Goal: Task Accomplishment & Management: Complete application form

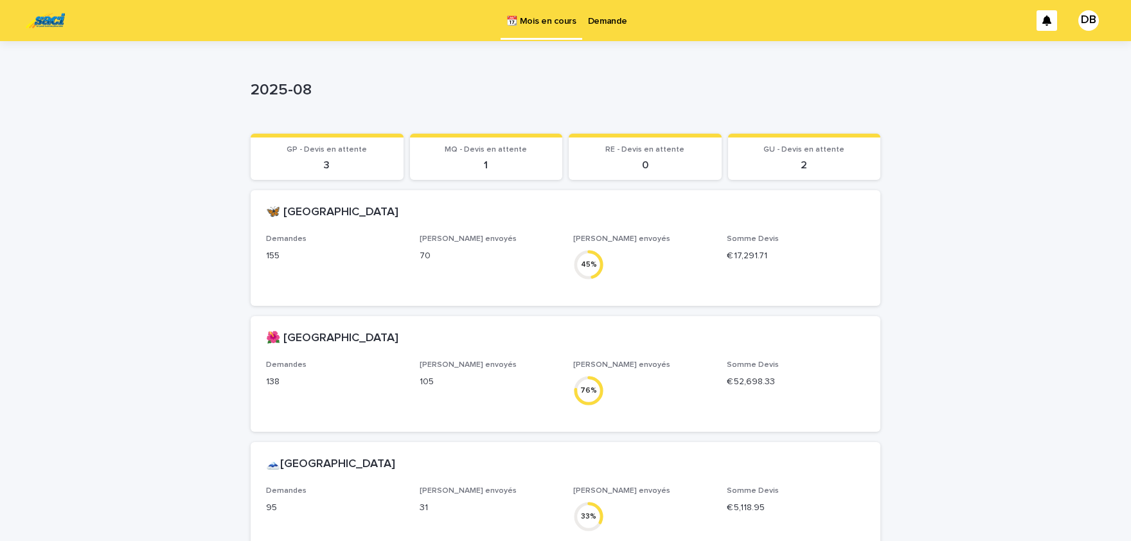
click at [620, 17] on p "Demande" at bounding box center [607, 13] width 39 height 27
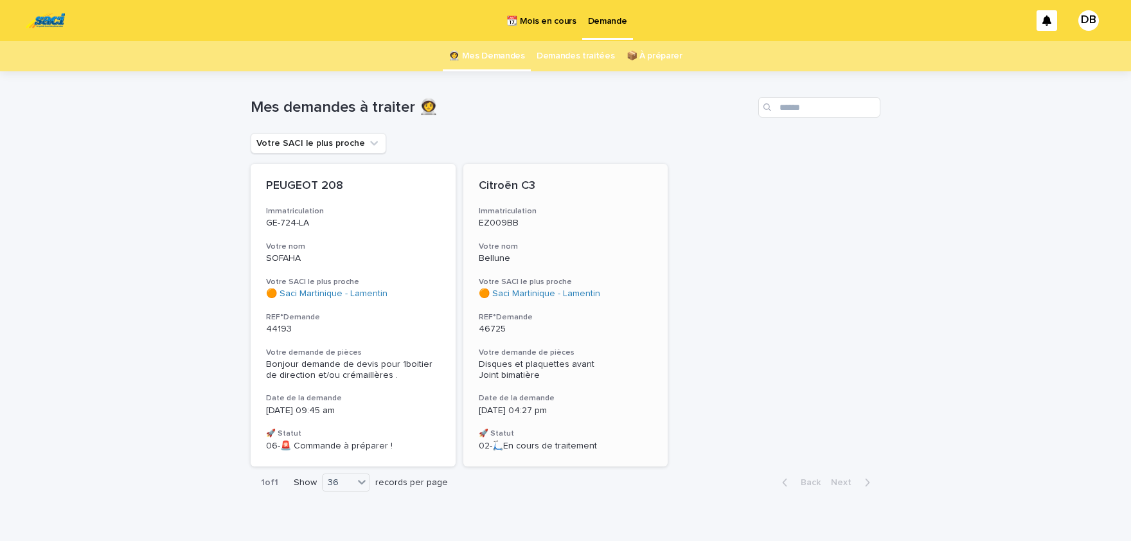
click at [580, 235] on div "Citroën C3 Immatriculation EZ009BB Votre nom Bellune Votre SACI le plus proche …" at bounding box center [565, 315] width 205 height 303
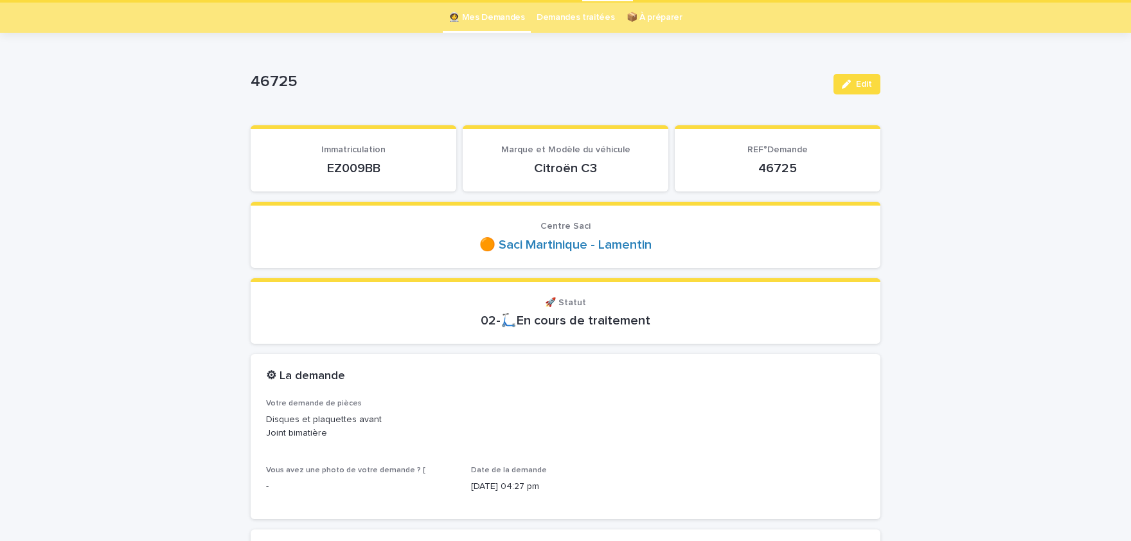
scroll to position [53, 0]
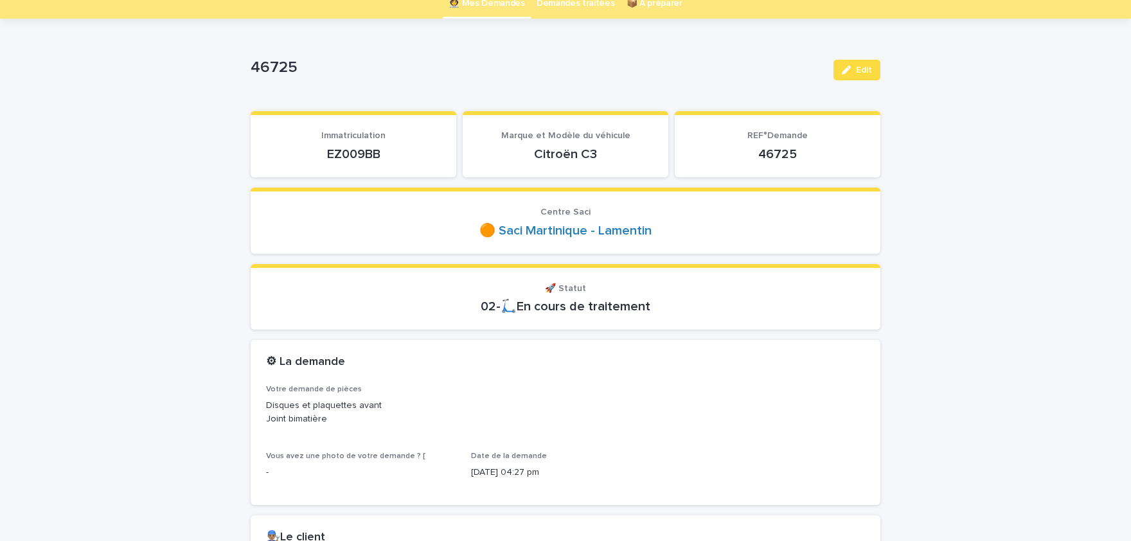
click at [368, 157] on p "EZ009BB" at bounding box center [353, 154] width 175 height 15
copy p "EZ009BB"
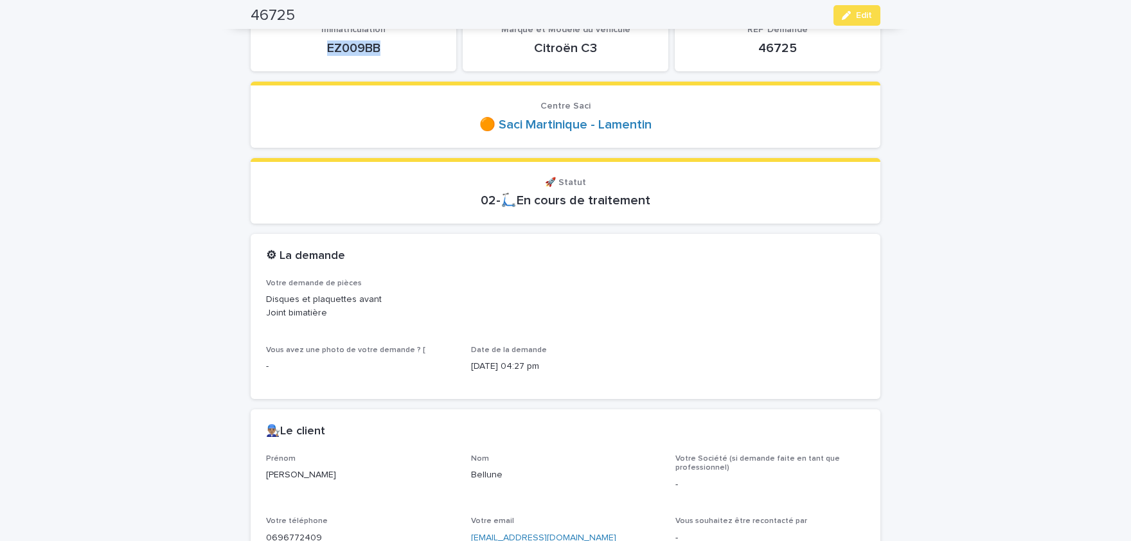
scroll to position [212, 0]
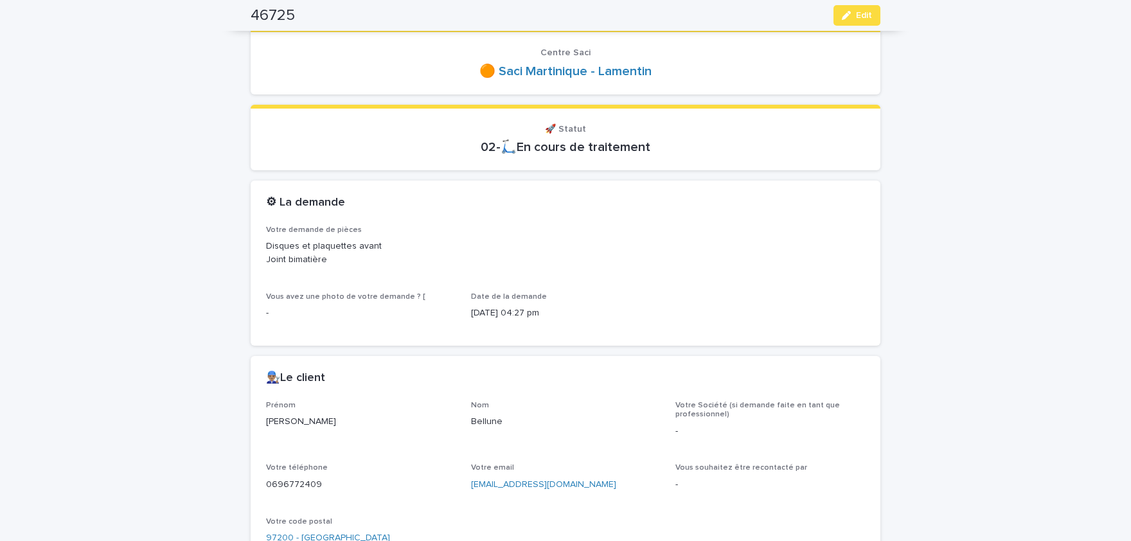
click at [272, 422] on p "[PERSON_NAME]" at bounding box center [361, 421] width 190 height 13
drag, startPoint x: 272, startPoint y: 422, endPoint x: 296, endPoint y: 427, distance: 24.8
copy p "[PERSON_NAME]"
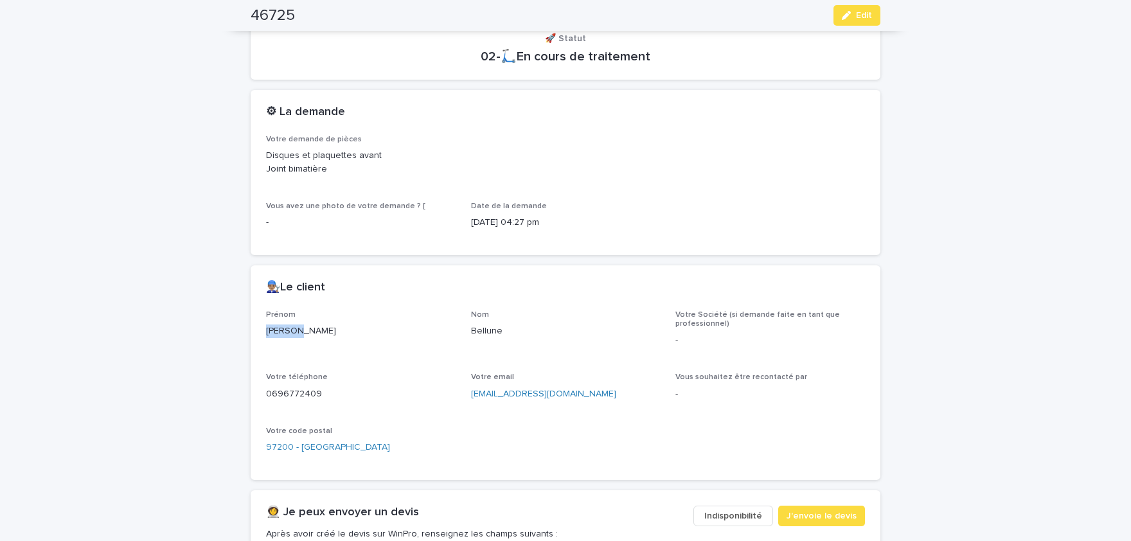
scroll to position [318, 0]
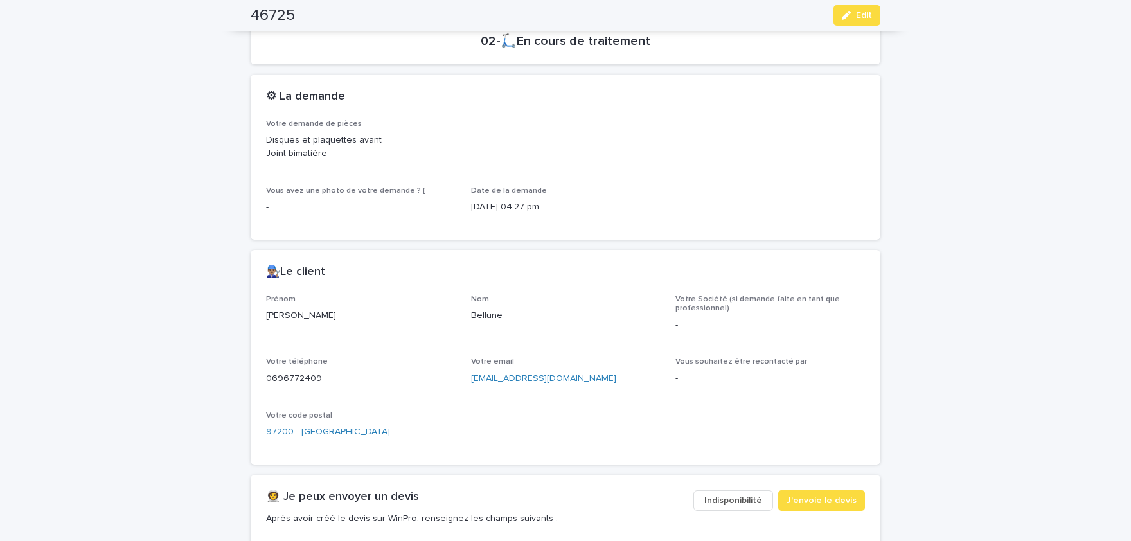
click at [494, 316] on p "Bellune" at bounding box center [566, 315] width 190 height 13
copy p "Bellune"
click at [298, 377] on p "0696772409" at bounding box center [361, 378] width 190 height 13
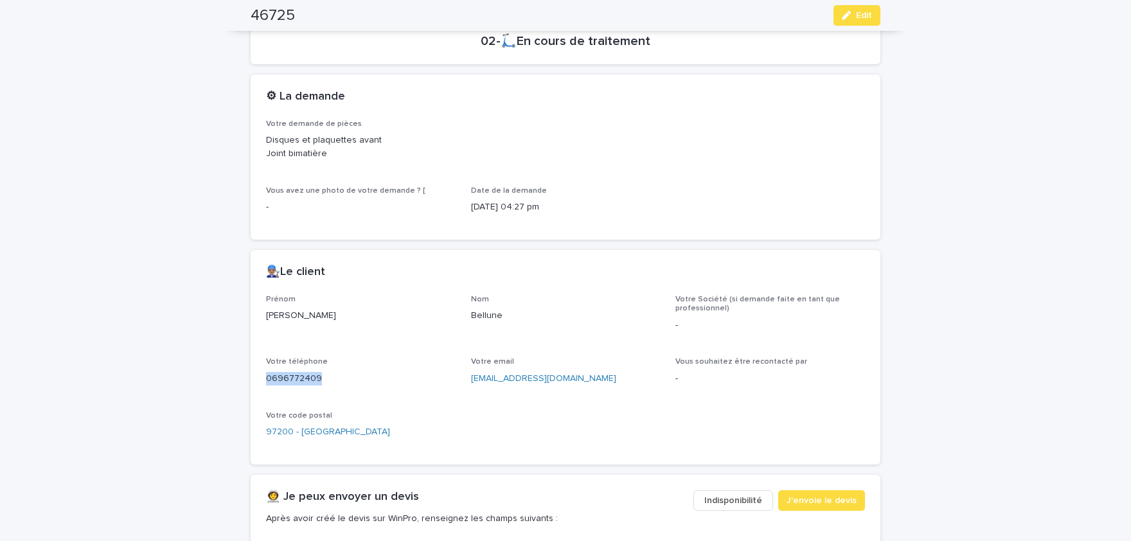
copy p "0696772409"
click at [857, 21] on button "Edit" at bounding box center [857, 15] width 47 height 21
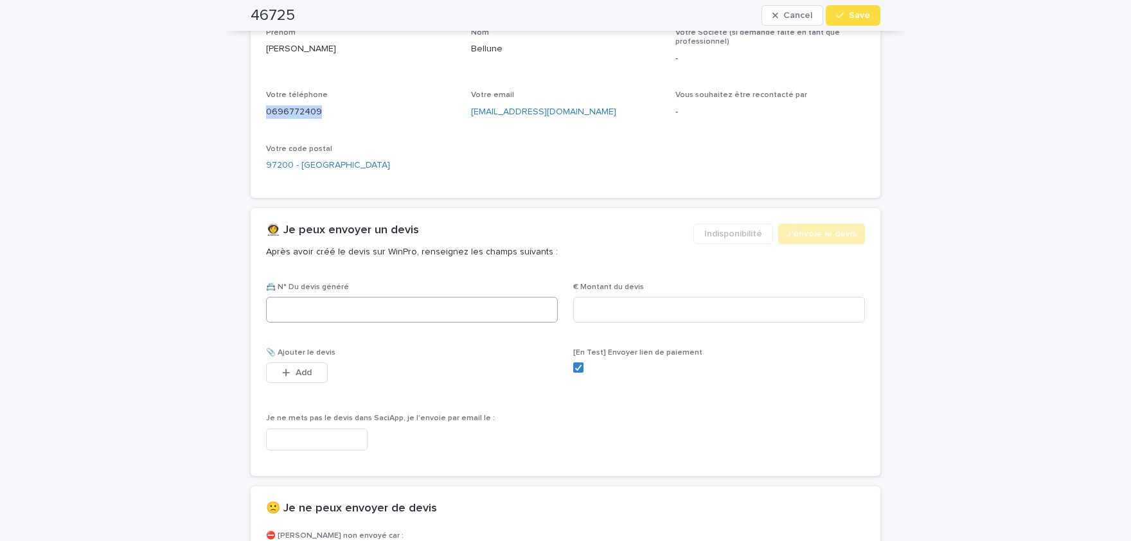
scroll to position [644, 0]
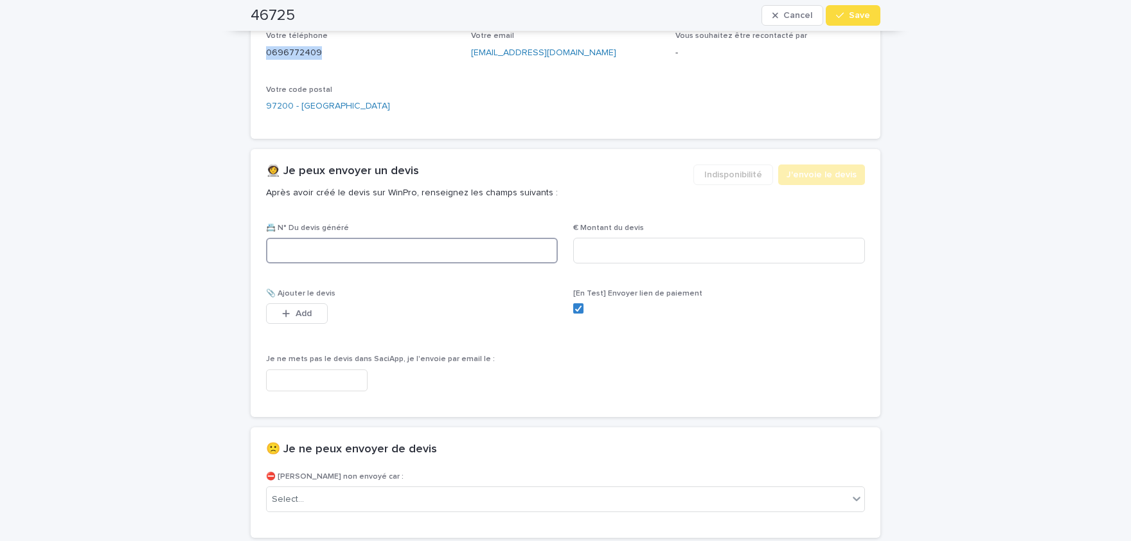
click at [459, 246] on input at bounding box center [412, 251] width 292 height 26
paste input "********"
type input "********"
click at [640, 247] on input at bounding box center [719, 251] width 292 height 26
paste input "*****"
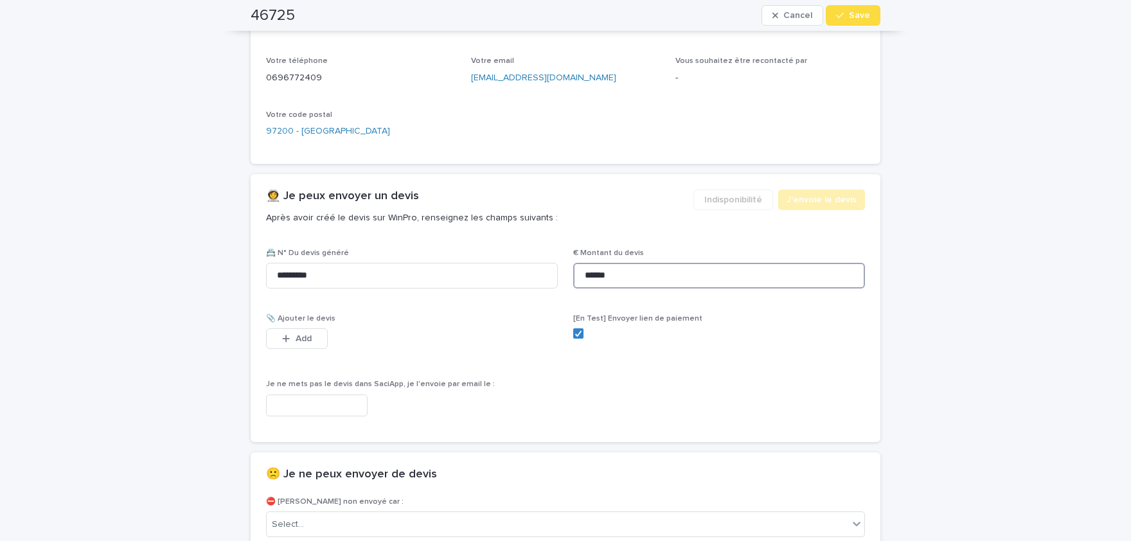
scroll to position [600, 0]
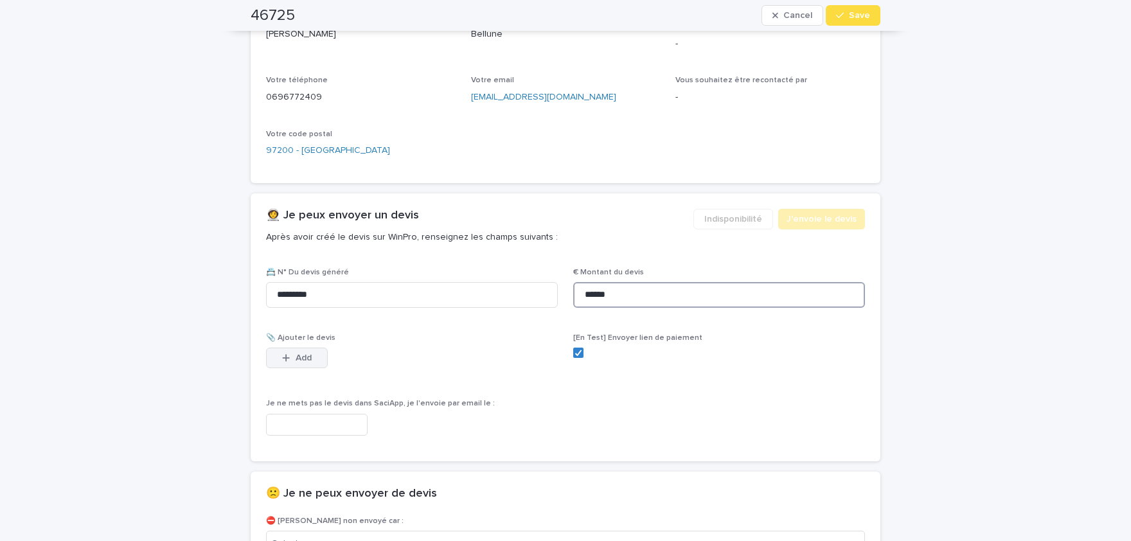
type input "******"
click at [314, 350] on button "Add" at bounding box center [297, 358] width 62 height 21
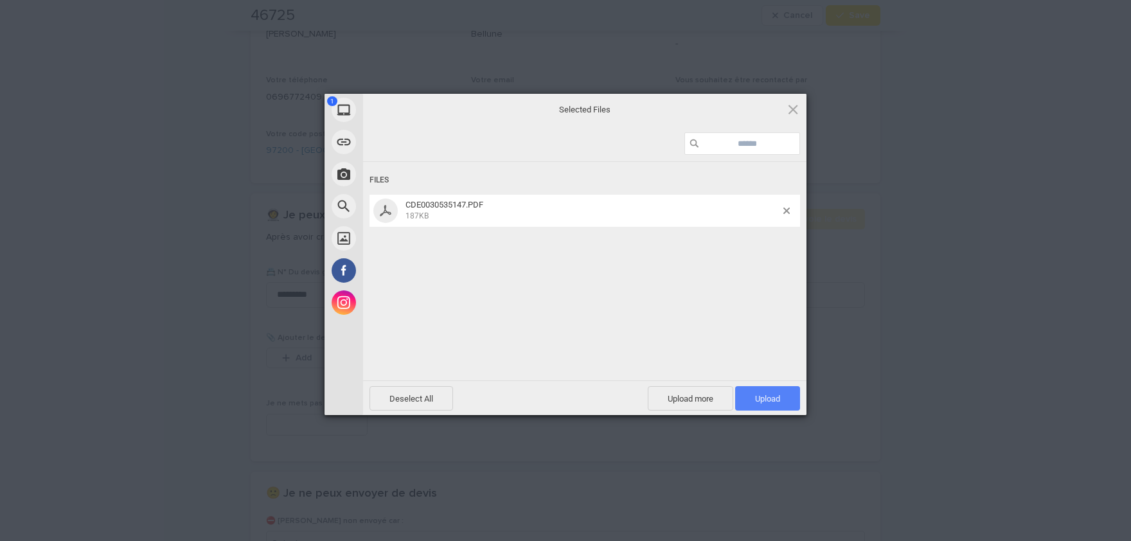
click at [774, 397] on span "Upload 1" at bounding box center [767, 399] width 25 height 10
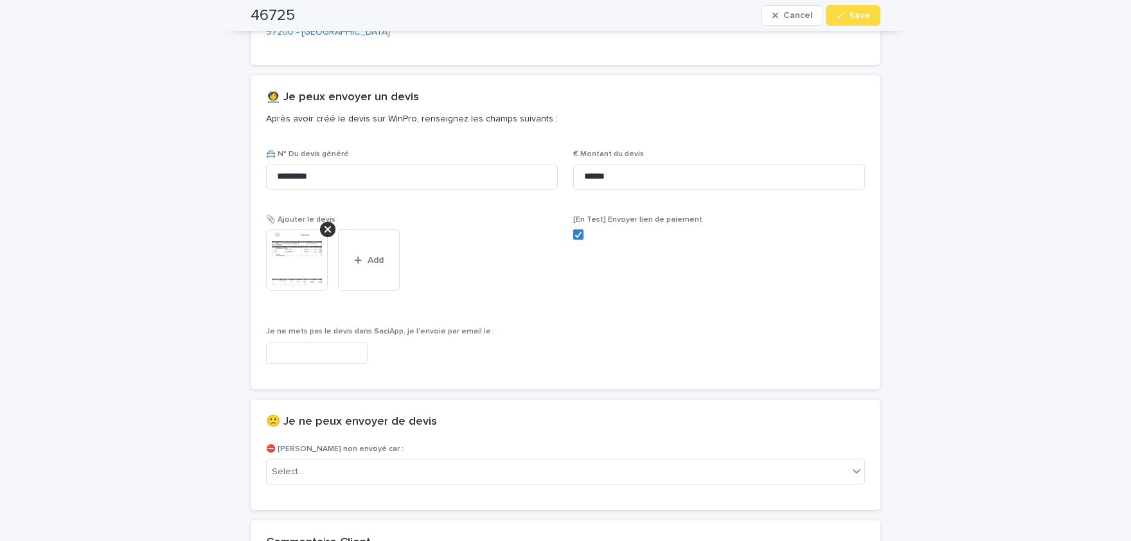
scroll to position [809, 0]
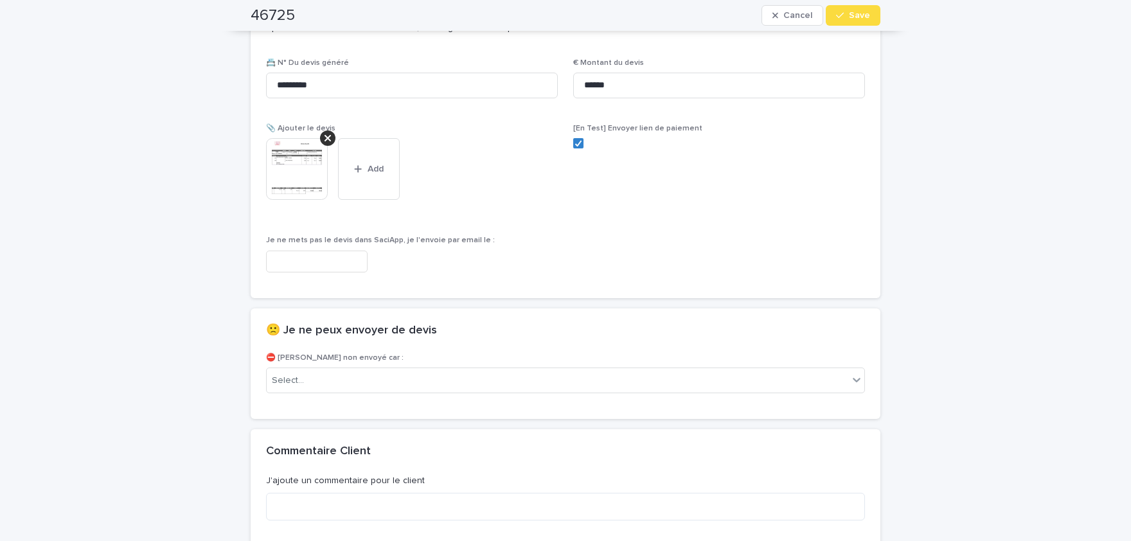
click at [309, 170] on img at bounding box center [297, 169] width 62 height 62
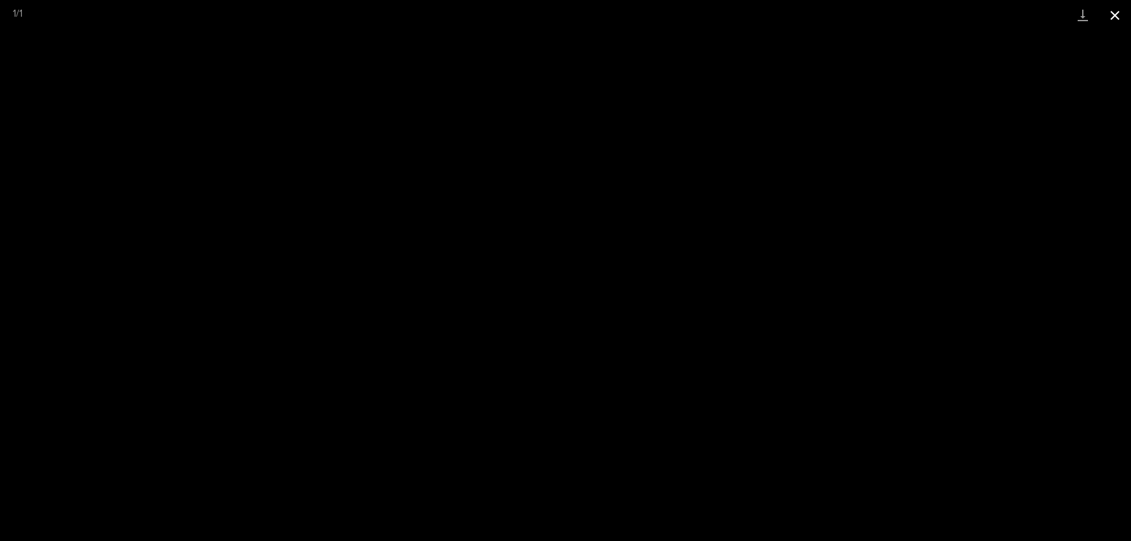
click at [1120, 12] on button "Close gallery" at bounding box center [1115, 15] width 32 height 30
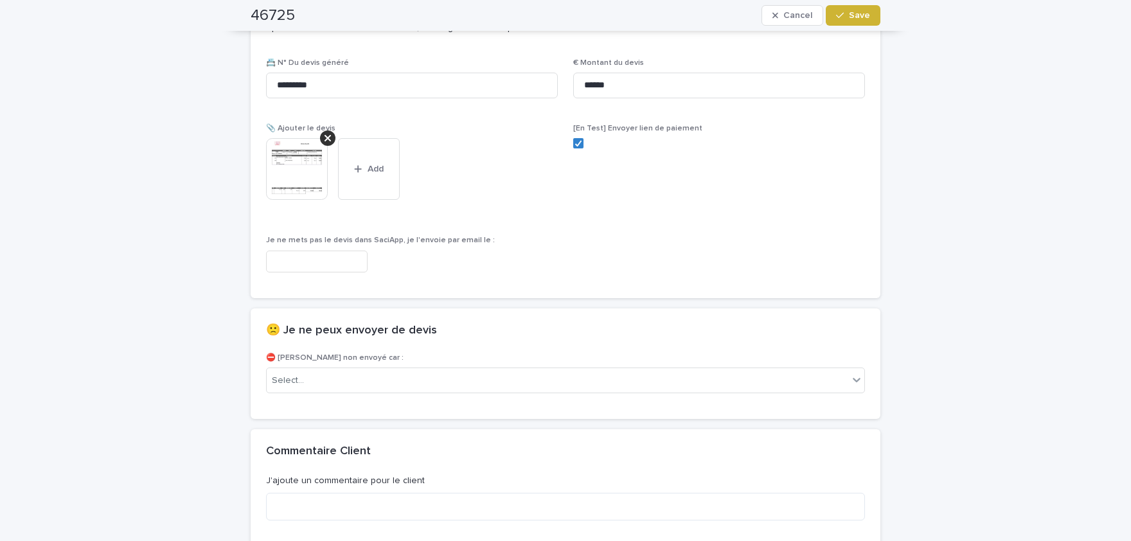
click at [869, 21] on button "Save" at bounding box center [853, 15] width 55 height 21
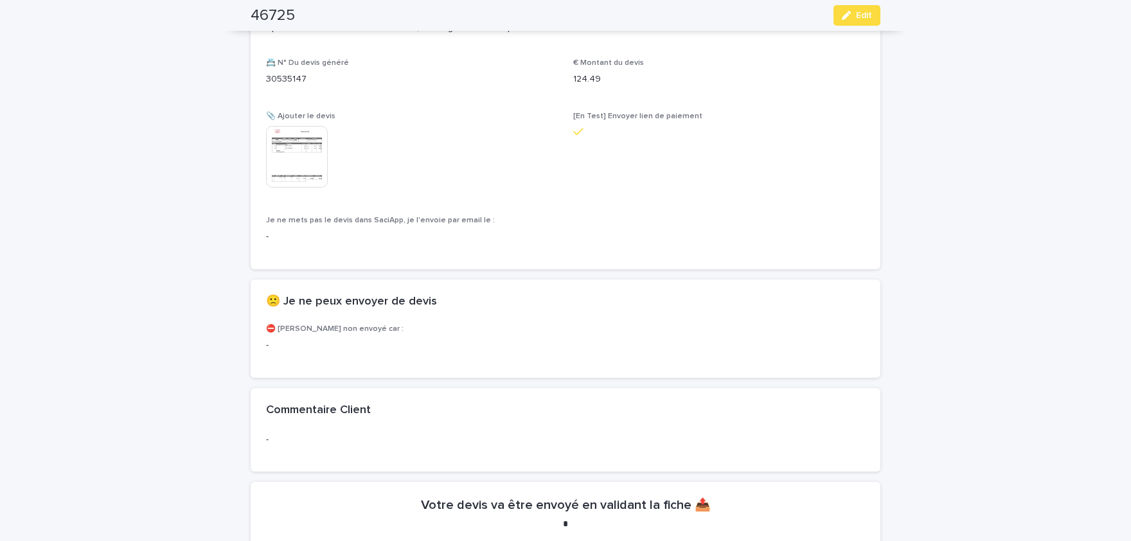
scroll to position [773, 0]
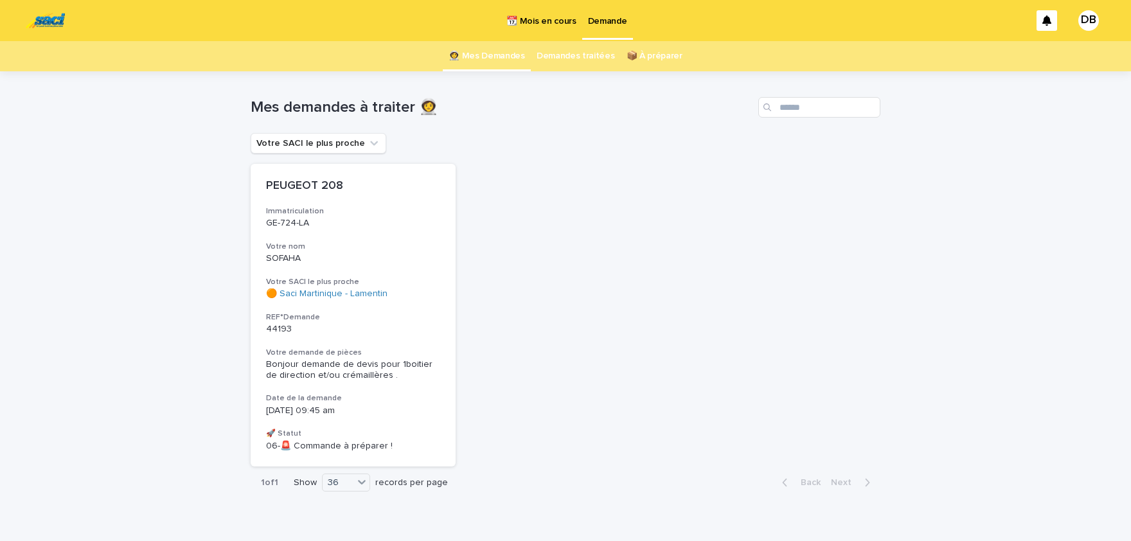
click at [535, 21] on p "📆 Mois en cours" at bounding box center [540, 13] width 69 height 27
